Goal: Information Seeking & Learning: Learn about a topic

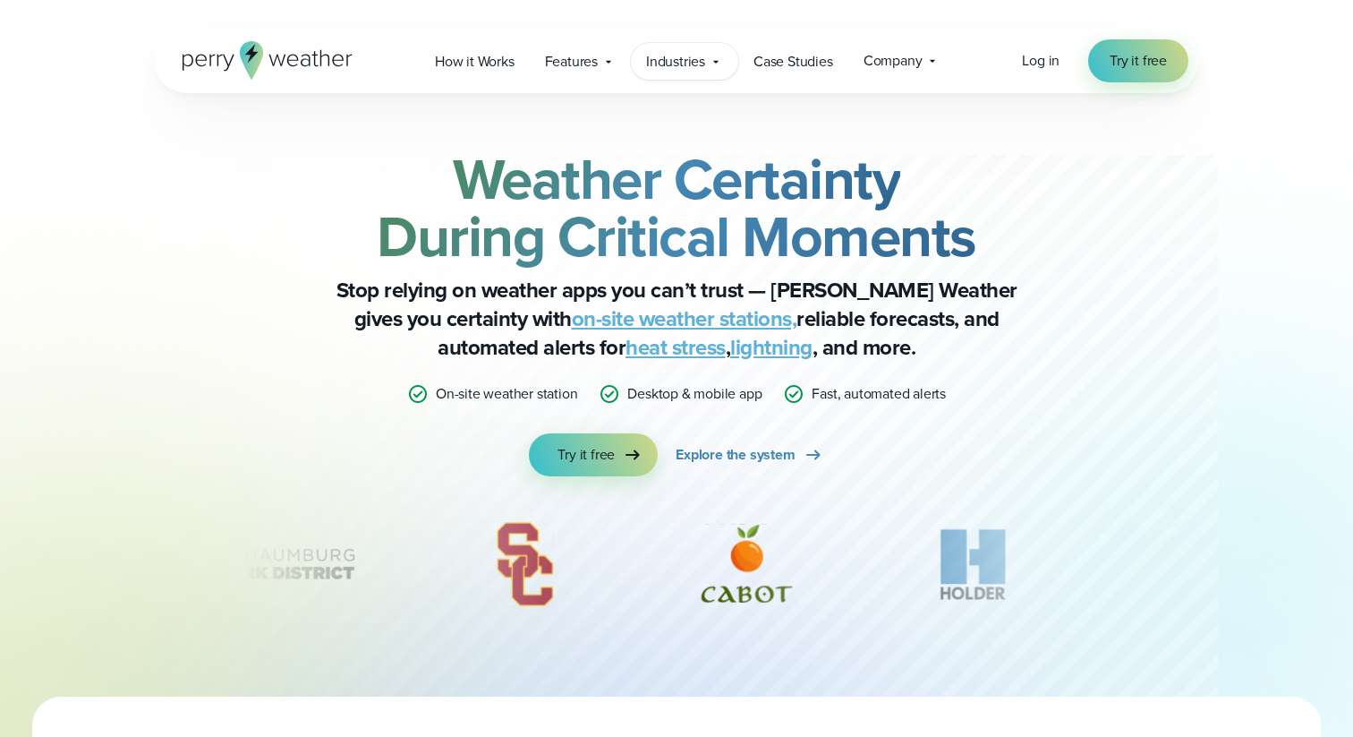
click at [703, 56] on span "Industries" at bounding box center [675, 61] width 59 height 21
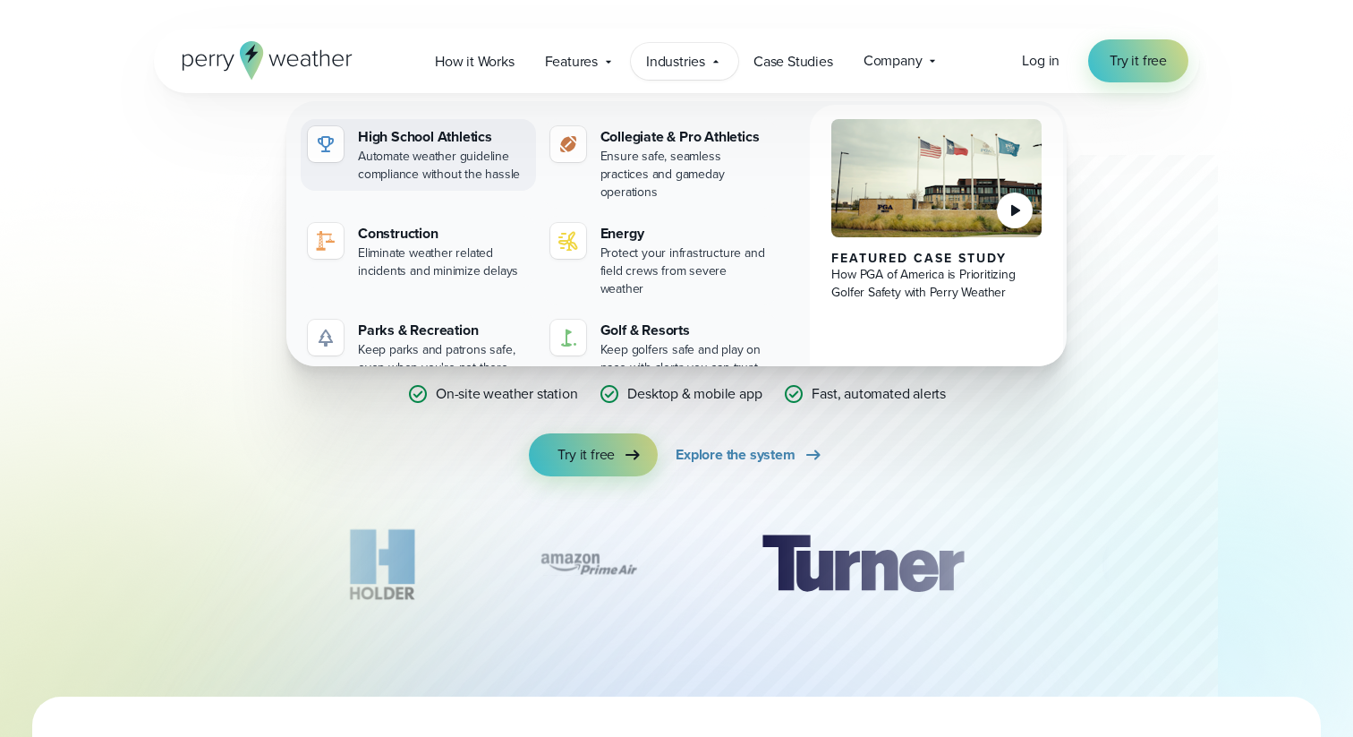
click at [424, 168] on div "Automate weather guideline compliance without the hassle" at bounding box center [443, 166] width 171 height 36
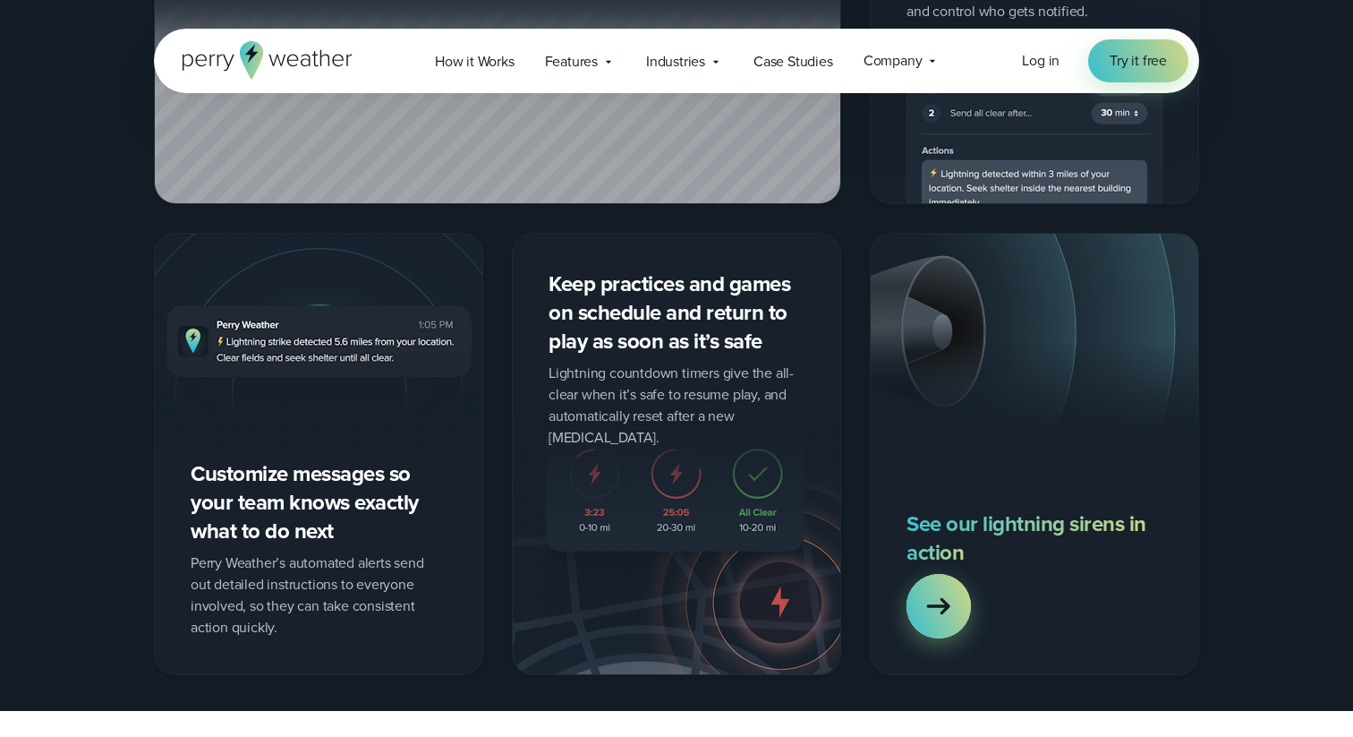
scroll to position [1929, 0]
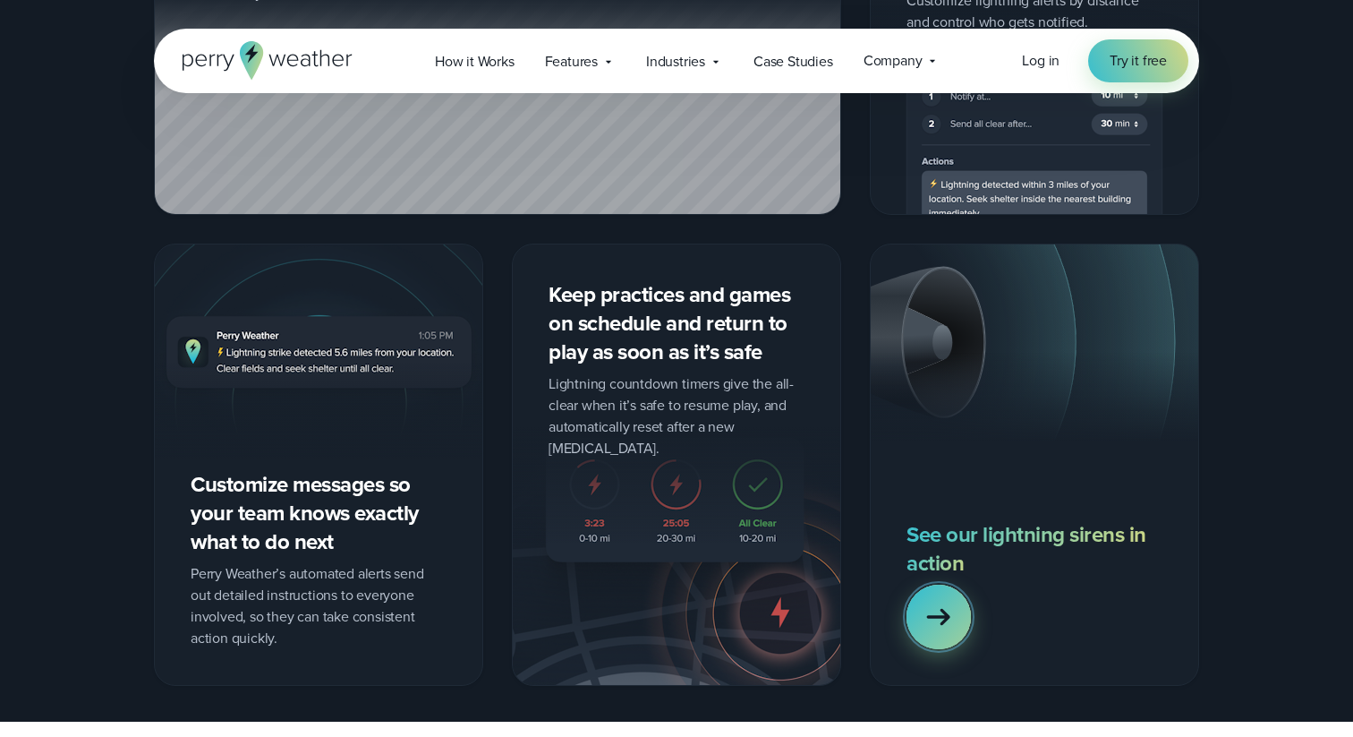
click at [936, 613] on icon at bounding box center [939, 617] width 36 height 36
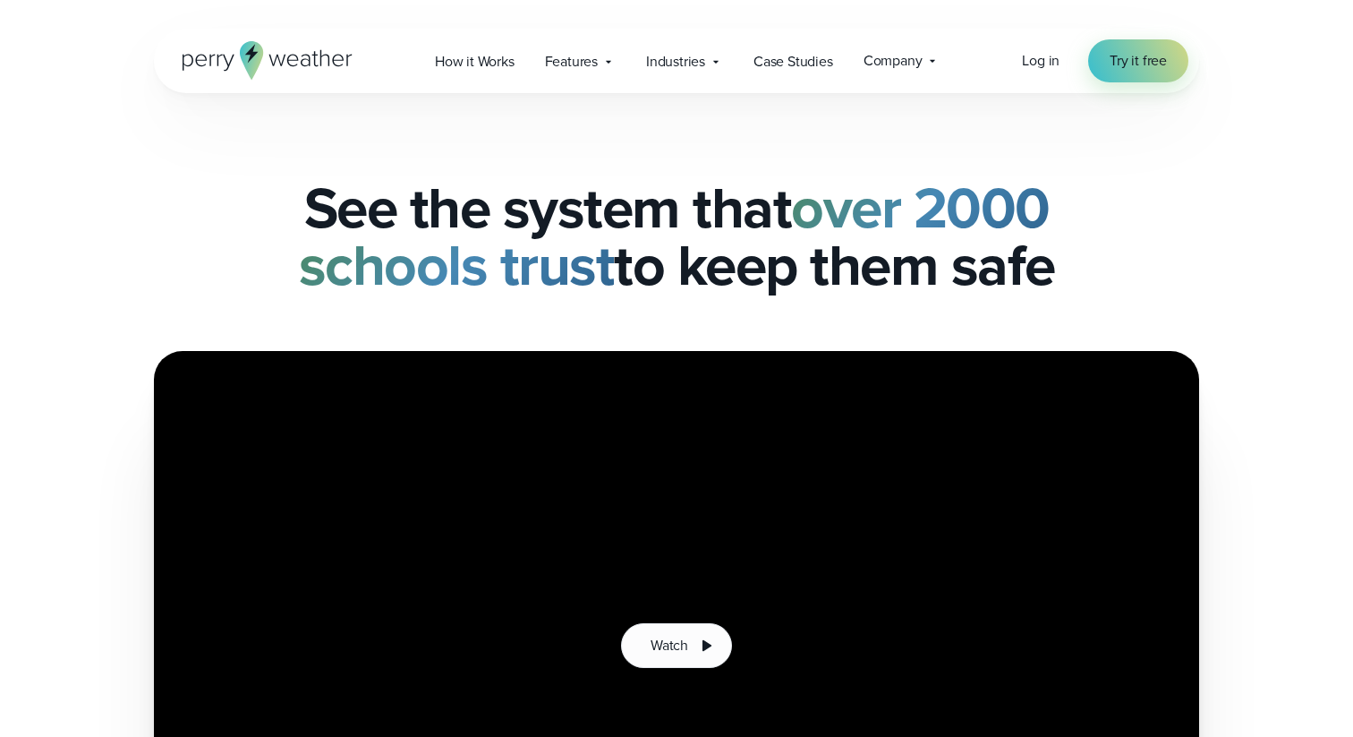
scroll to position [165, 0]
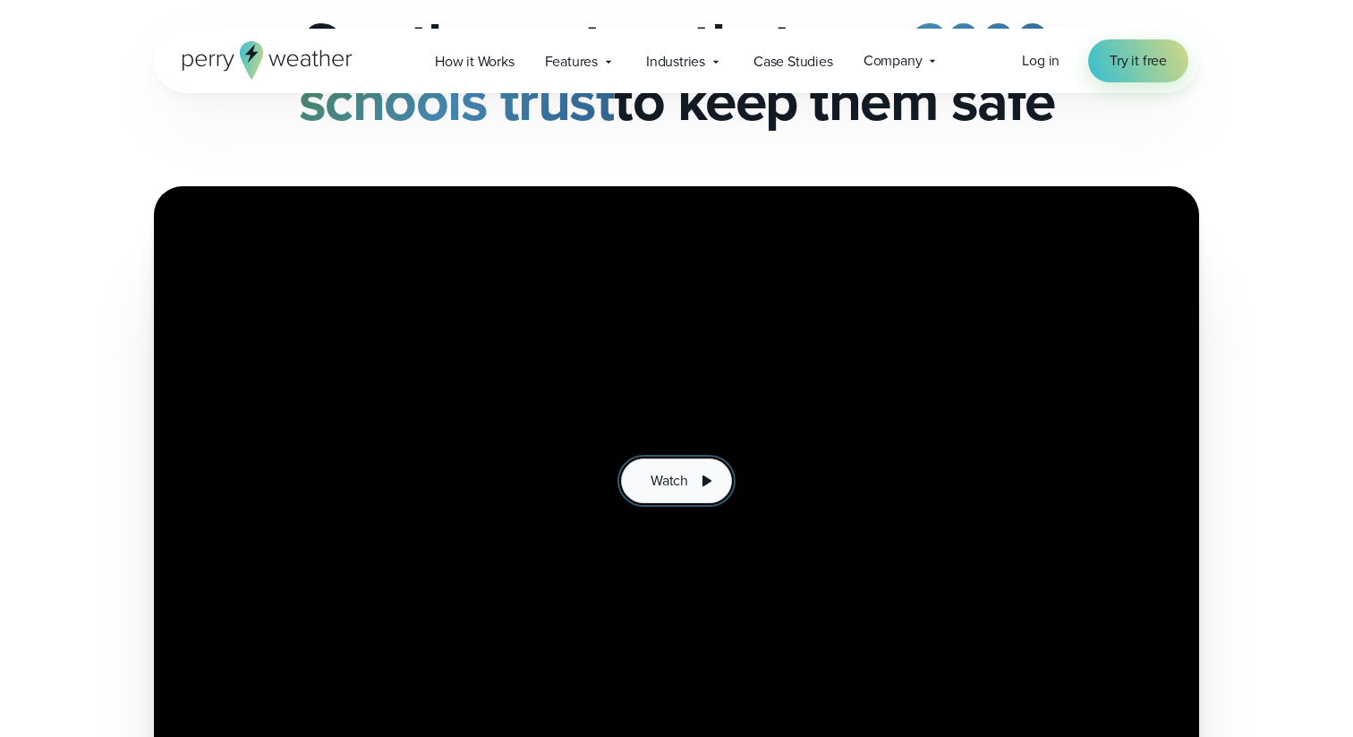
click at [695, 483] on button "Watch" at bounding box center [676, 480] width 111 height 45
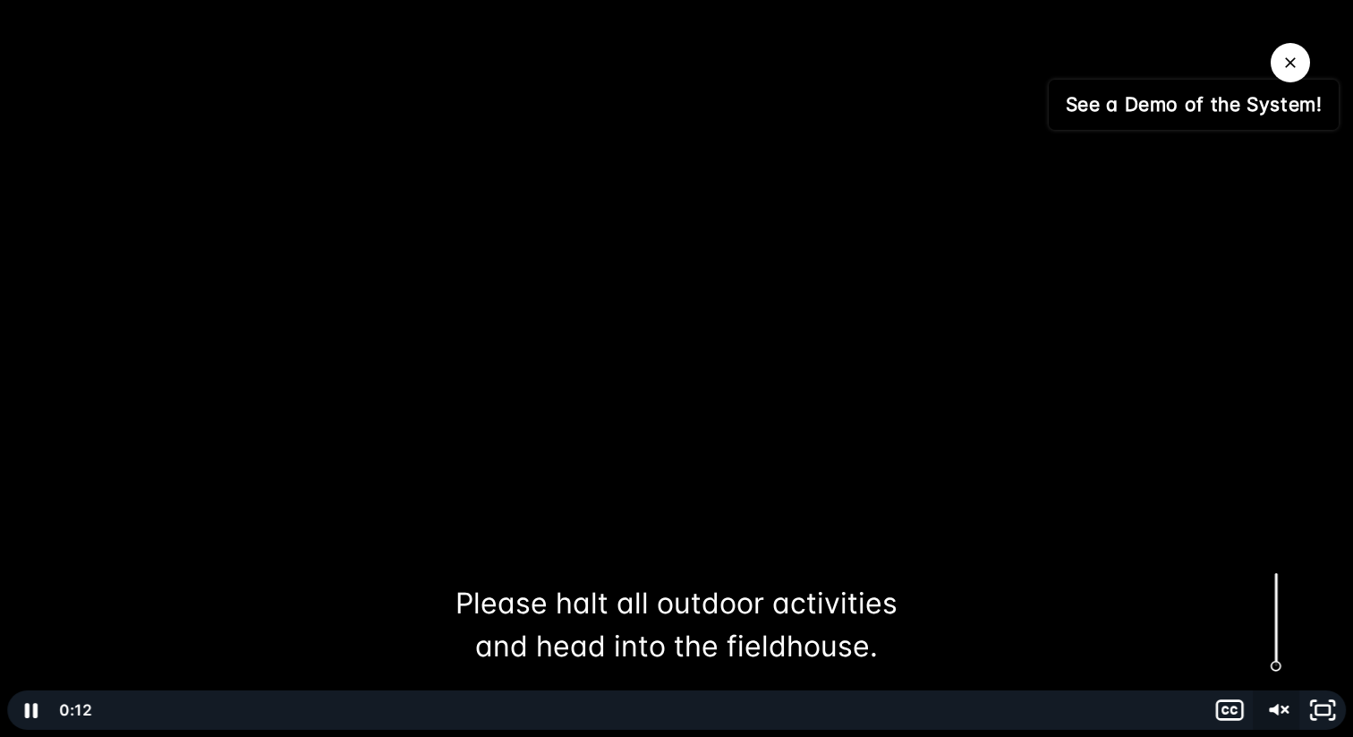
click at [1275, 701] on icon "Unmute" at bounding box center [1276, 709] width 47 height 39
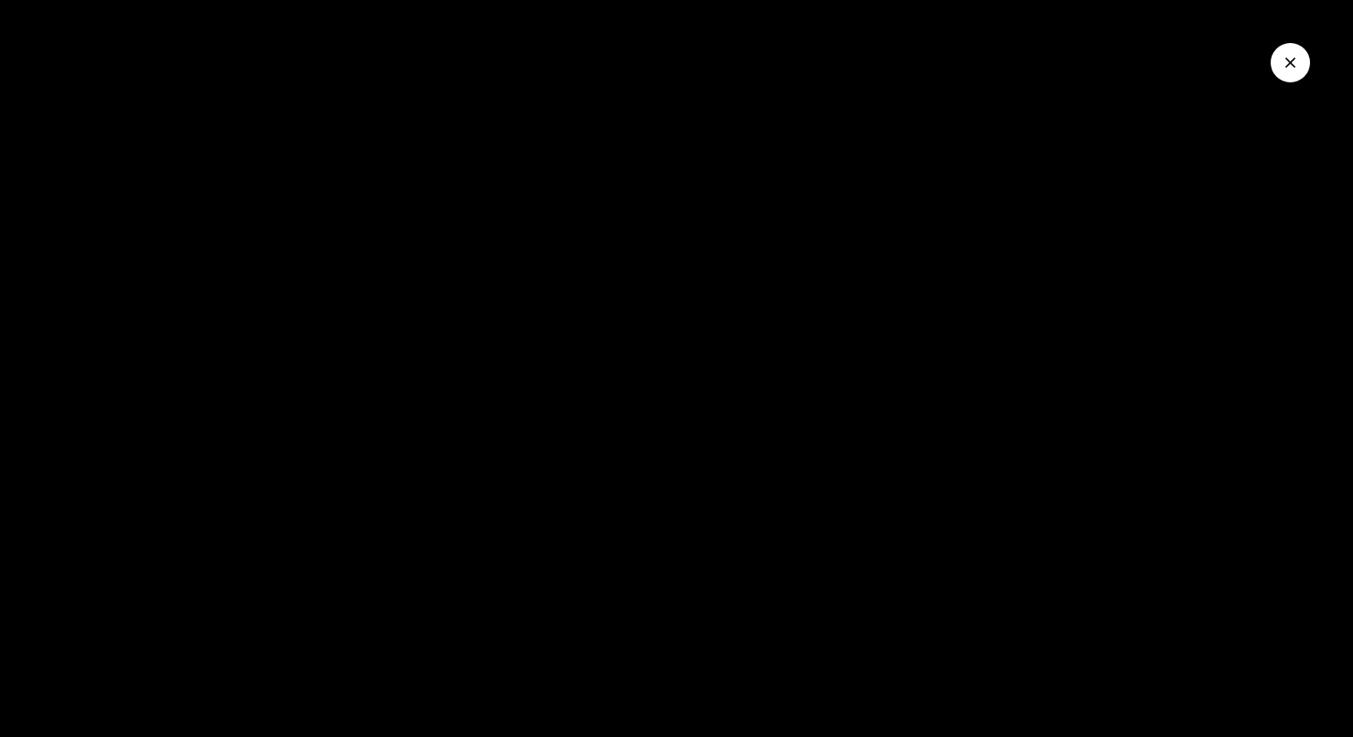
click at [1282, 57] on icon "Close Video" at bounding box center [1291, 63] width 18 height 18
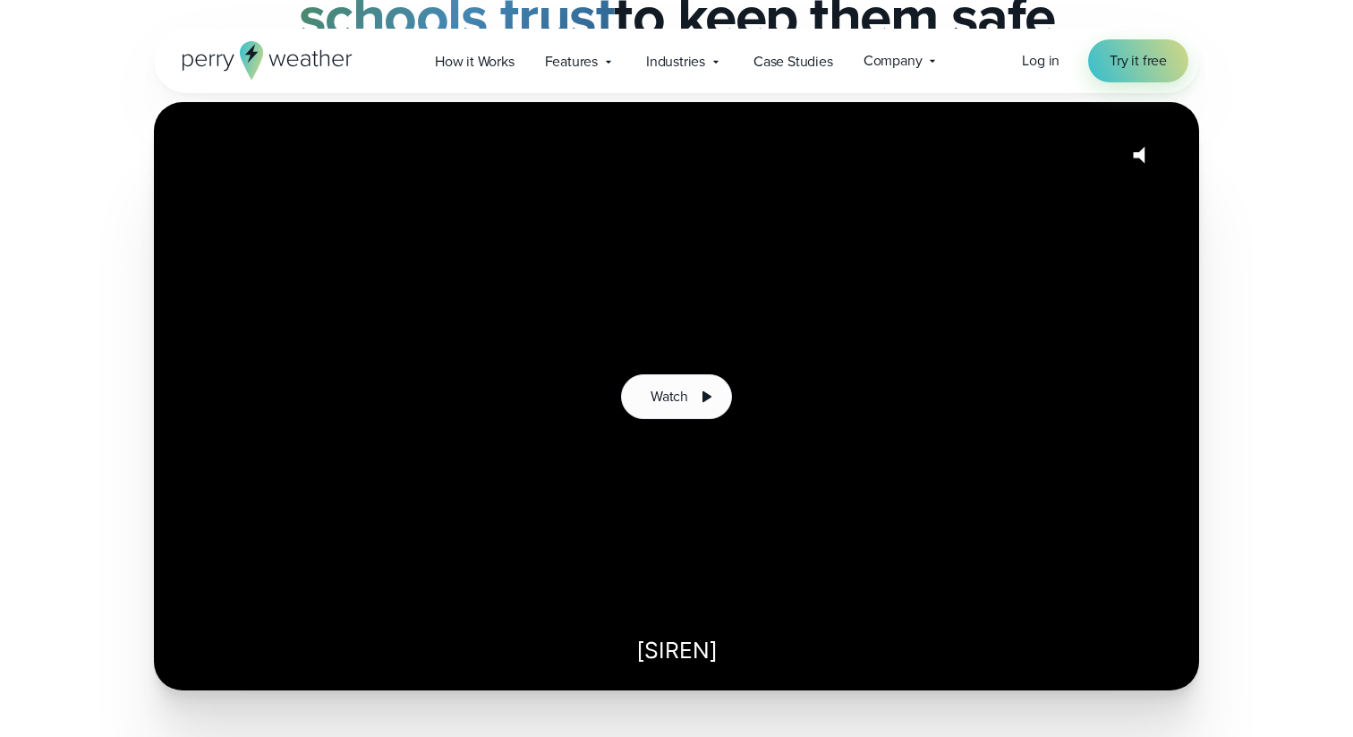
scroll to position [133, 0]
